Goal: Transaction & Acquisition: Purchase product/service

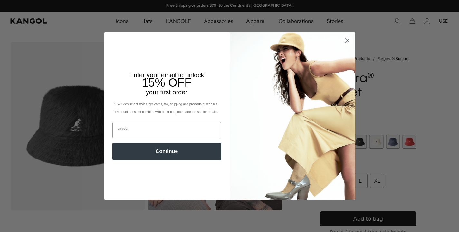
click at [347, 37] on circle "Close dialog" at bounding box center [346, 40] width 11 height 11
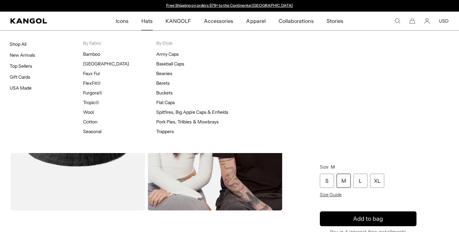
click at [150, 23] on span "Hats" at bounding box center [146, 21] width 11 height 19
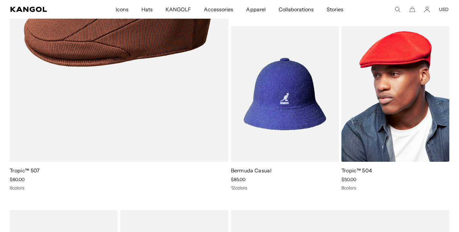
click at [342, 170] on link "Tropic™ 504" at bounding box center [356, 170] width 31 height 6
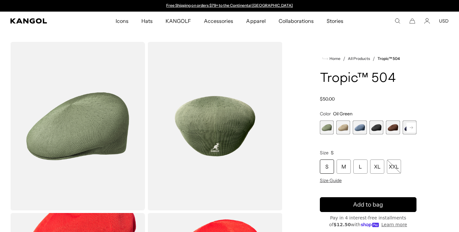
click at [372, 125] on span "4 of 9" at bounding box center [376, 127] width 14 height 14
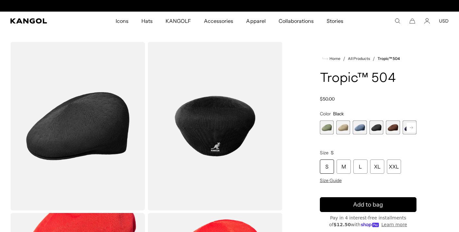
scroll to position [0, 133]
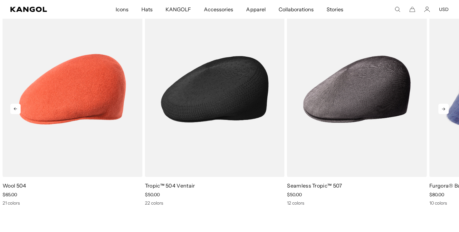
scroll to position [6991, 0]
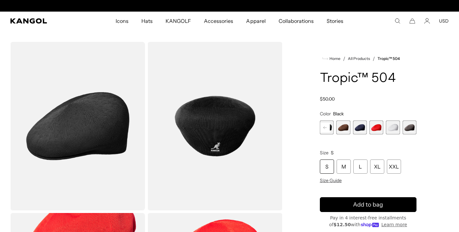
scroll to position [0, 133]
